Goal: Task Accomplishment & Management: Use online tool/utility

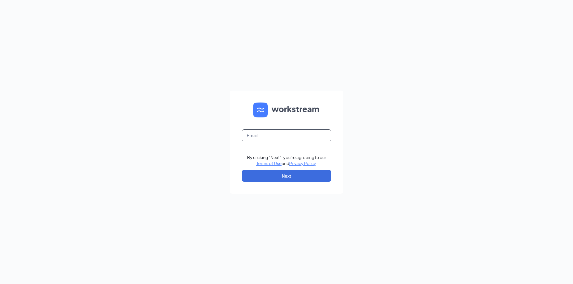
click at [270, 136] on input "text" at bounding box center [287, 136] width 90 height 12
type input "[PERSON_NAME][EMAIL_ADDRESS][DOMAIN_NAME]"
click at [291, 173] on button "Next" at bounding box center [287, 176] width 90 height 12
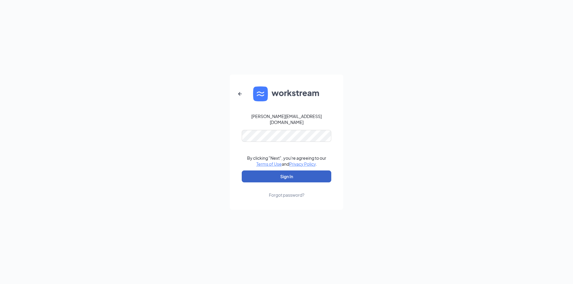
click at [283, 172] on button "Sign In" at bounding box center [287, 177] width 90 height 12
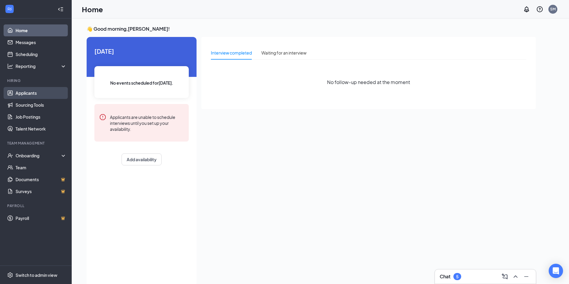
click at [31, 94] on link "Applicants" at bounding box center [41, 93] width 51 height 12
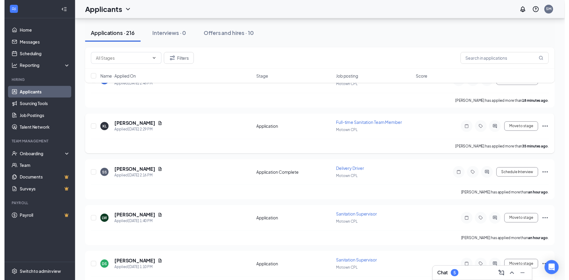
scroll to position [90, 0]
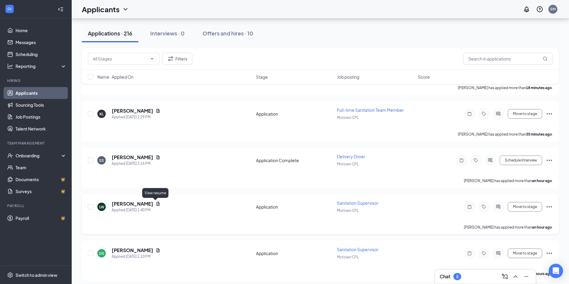
click at [156, 205] on icon "Document" at bounding box center [157, 204] width 3 height 4
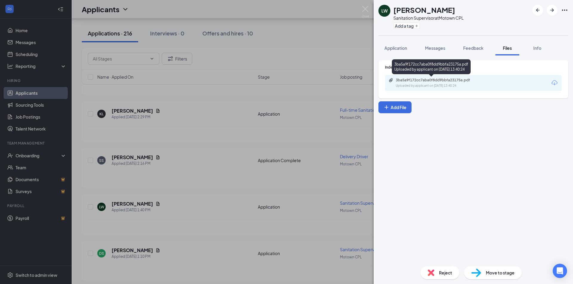
click at [409, 81] on div "3ba5a9f172cc7aba0f8dd9bbfa23175a.pdf" at bounding box center [438, 80] width 84 height 5
click at [214, 156] on div "LW Latonya Williams Sanitation Supervisor at Motown CPL Add a tag Application M…" at bounding box center [286, 142] width 573 height 284
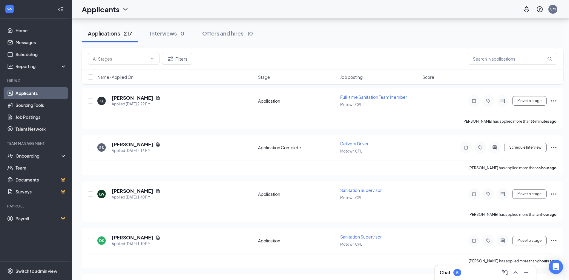
scroll to position [179, 0]
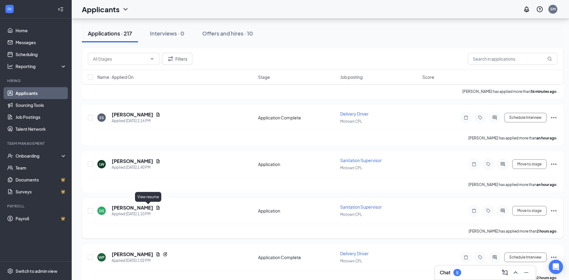
click at [156, 206] on icon "Document" at bounding box center [157, 208] width 3 height 4
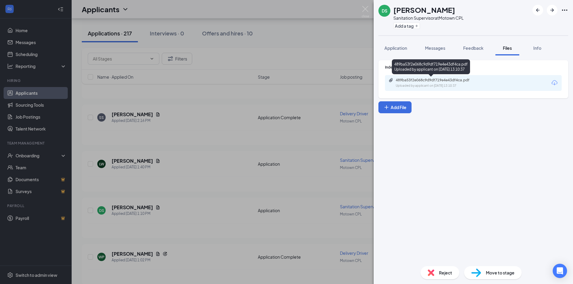
click at [425, 85] on div "Uploaded by applicant on Sep 15, 2025 at 13:10:37" at bounding box center [441, 86] width 90 height 5
click at [461, 158] on div "Indeed Resume 489ba53f2e068c9d9df719e4e43df4ca.pdf Uploaded by applicant on Sep…" at bounding box center [473, 159] width 199 height 206
click at [352, 159] on div "DS dillon shuford Sanitation Supervisor at Motown CPL Add a tag Application Mes…" at bounding box center [286, 142] width 573 height 284
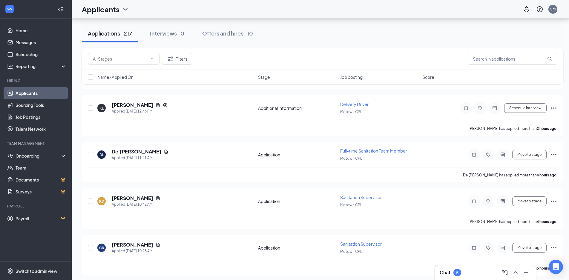
scroll to position [388, 0]
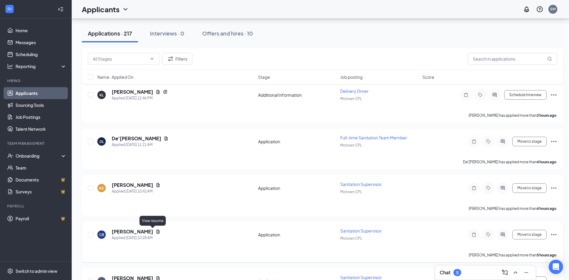
click at [156, 231] on icon "Document" at bounding box center [158, 231] width 5 height 5
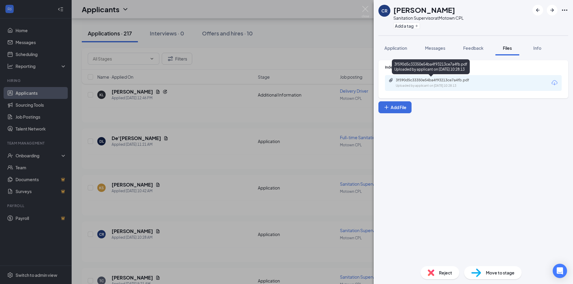
click at [413, 76] on div "3f590d5c33350e54ba4f93213ce7a4fb.pdf Uploaded by applicant on Sep 15, 2025 at 1…" at bounding box center [431, 67] width 78 height 17
click at [410, 81] on div "3f590d5c33350e54ba4f93213ce7a4fb.pdf" at bounding box center [438, 80] width 84 height 5
drag, startPoint x: 412, startPoint y: 153, endPoint x: 408, endPoint y: 153, distance: 3.9
click at [412, 153] on div "Indeed Resume 3f590d5c33350e54ba4f93213ce7a4fb.pdf Uploaded by applicant on Sep…" at bounding box center [473, 159] width 199 height 206
click at [281, 181] on div "CR Caroline Ramos Sanitation Supervisor at Motown CPL Add a tag Application Mes…" at bounding box center [286, 142] width 573 height 284
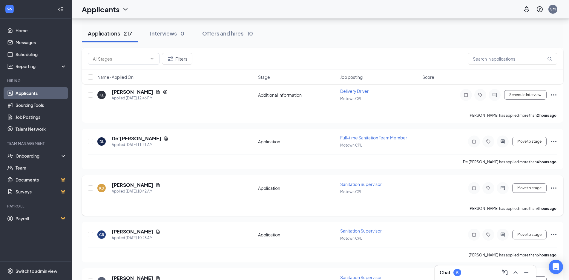
click at [189, 178] on div "KS Kiera Stevens Applied Today 10:42 AM Application Sanitation Supervisor Motow…" at bounding box center [322, 195] width 481 height 41
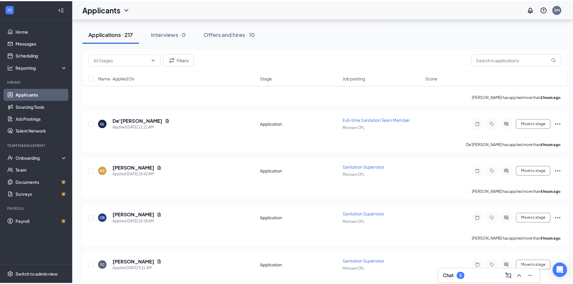
scroll to position [418, 0]
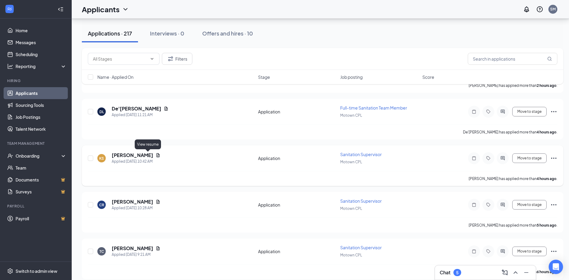
click at [156, 156] on icon "Document" at bounding box center [158, 155] width 5 height 5
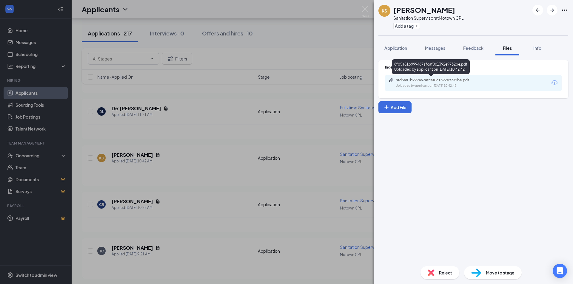
click at [409, 79] on div "8fd5a81b999467afcaf0c1392e9732be.pdf" at bounding box center [438, 80] width 84 height 5
